Goal: Find specific page/section: Find specific page/section

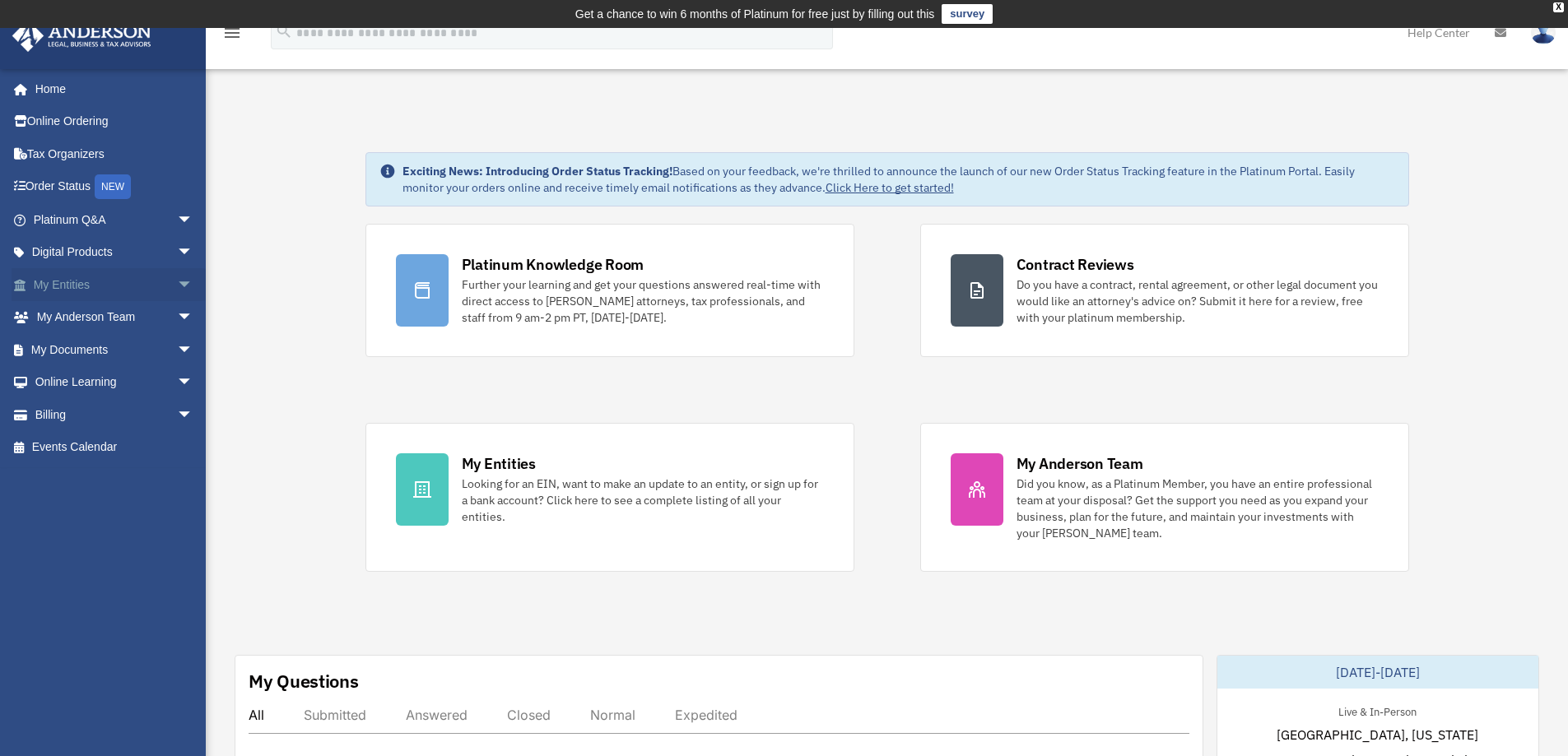
click at [177, 284] on span "arrow_drop_down" at bounding box center [194, 285] width 33 height 34
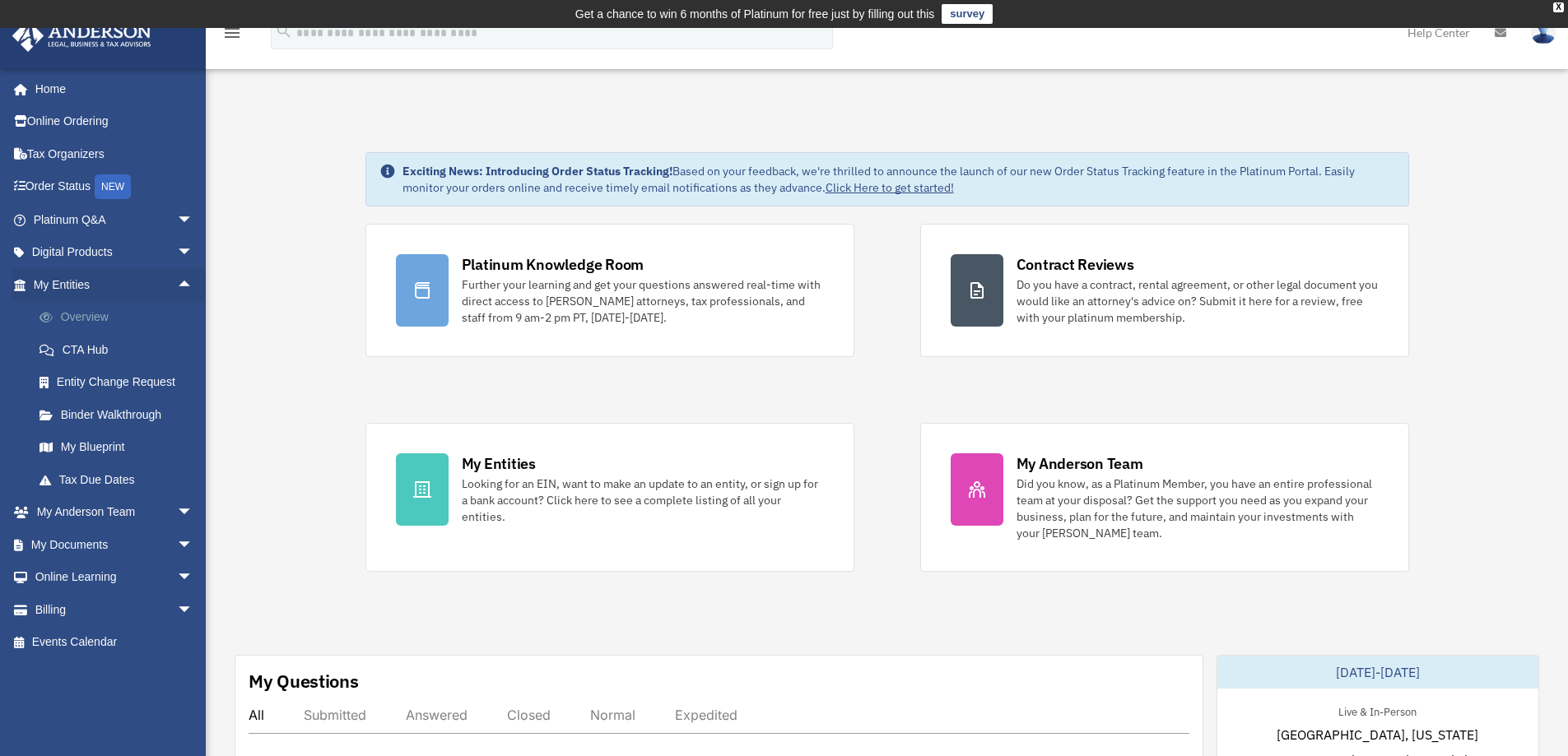
click at [95, 324] on link "Overview" at bounding box center [120, 317] width 195 height 33
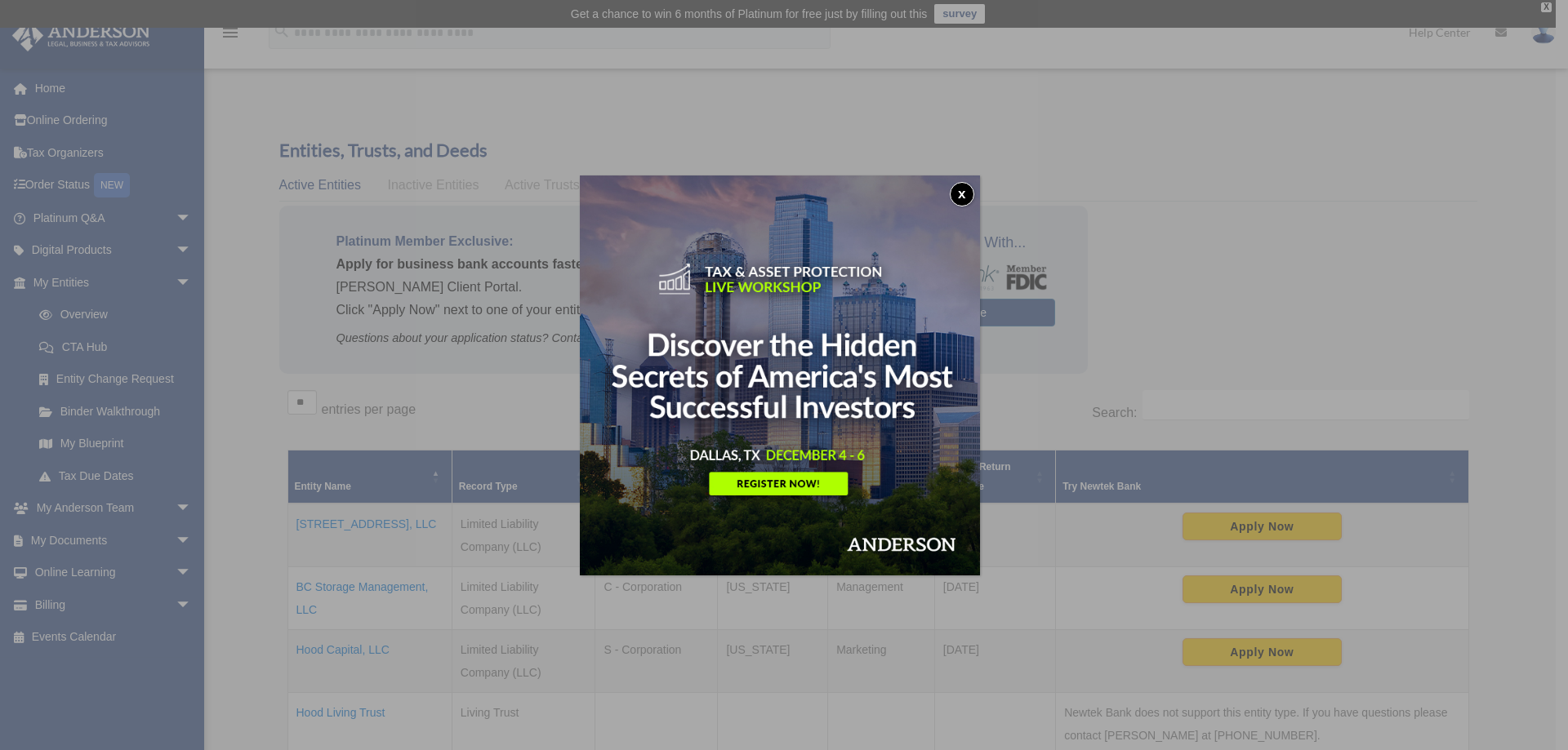
click at [338, 525] on div "x" at bounding box center [784, 375] width 1568 height 750
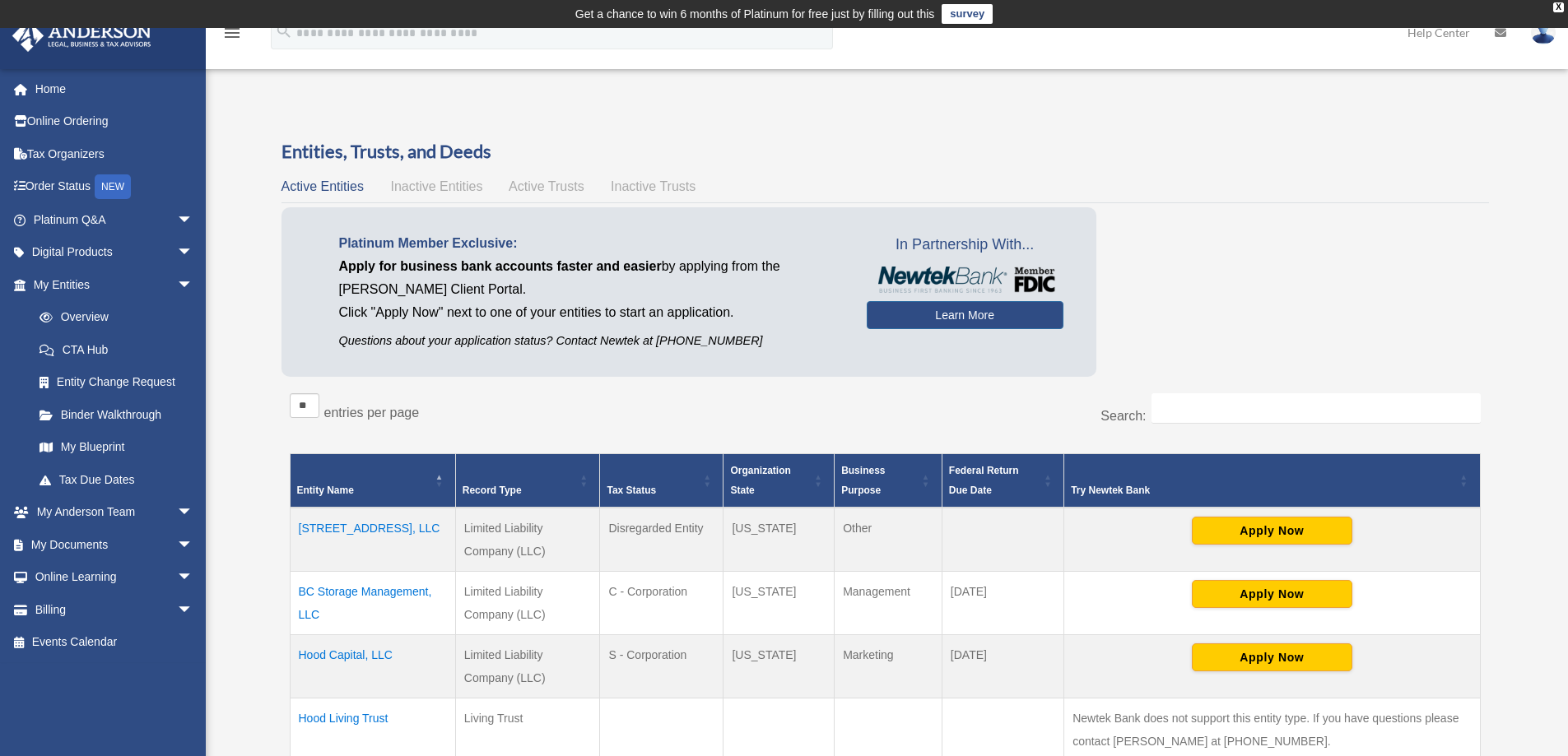
click at [373, 528] on td "105 Black Rd, LLC" at bounding box center [372, 540] width 166 height 65
